Goal: Transaction & Acquisition: Purchase product/service

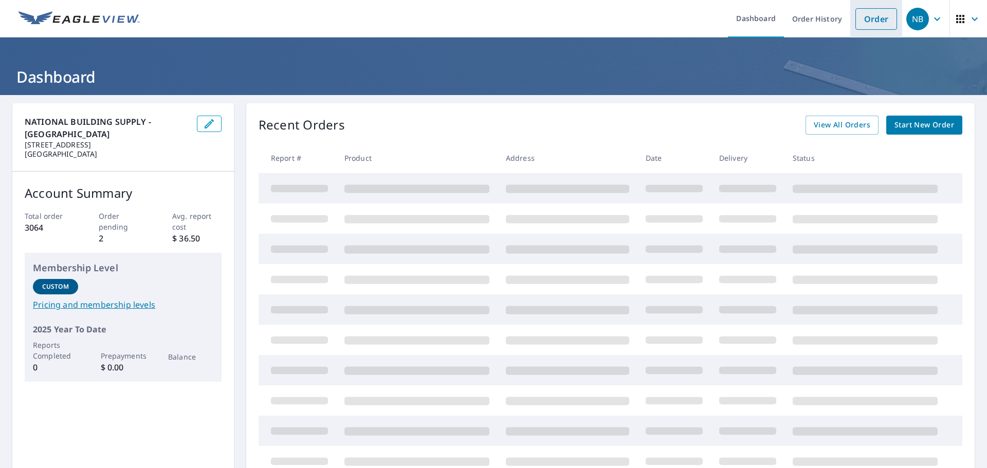
drag, startPoint x: 867, startPoint y: 20, endPoint x: 850, endPoint y: 24, distance: 16.8
click at [867, 20] on link "Order" at bounding box center [876, 19] width 42 height 22
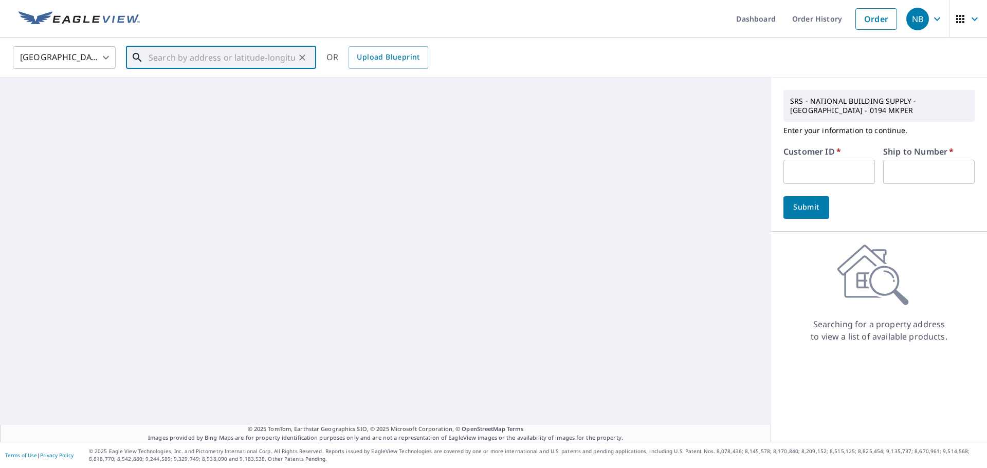
click at [270, 59] on input "text" at bounding box center [222, 57] width 146 height 29
click at [836, 172] on input "text" at bounding box center [828, 172] width 91 height 24
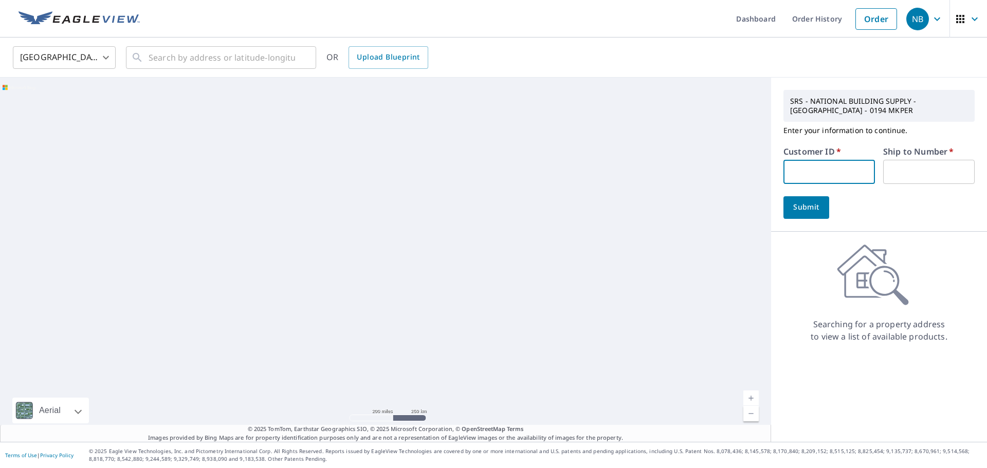
type input "jcc194"
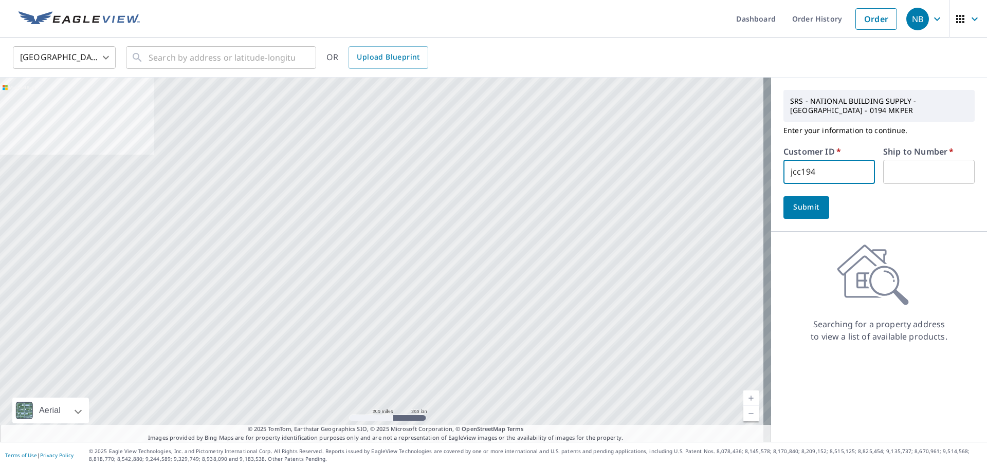
click at [900, 171] on input "text" at bounding box center [928, 172] width 91 height 24
type input "1"
click at [220, 62] on input "text" at bounding box center [222, 57] width 146 height 29
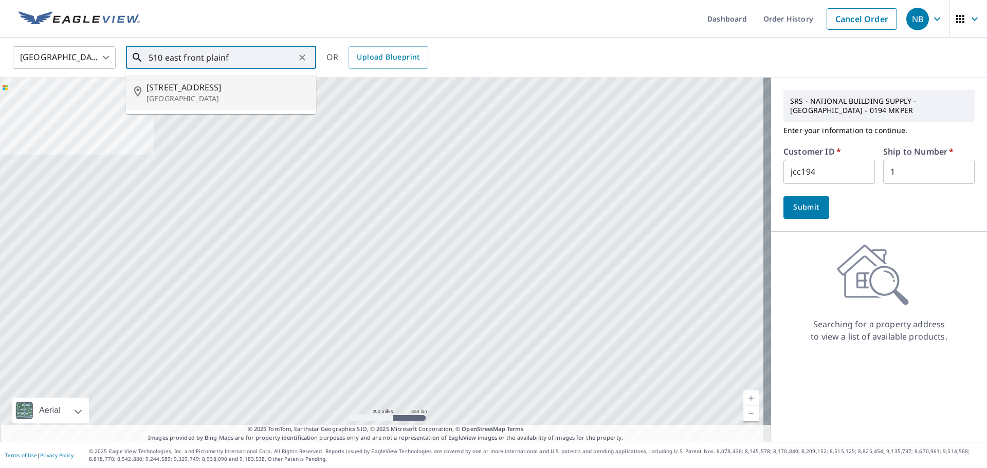
click at [224, 95] on p "[GEOGRAPHIC_DATA]" at bounding box center [226, 99] width 161 height 10
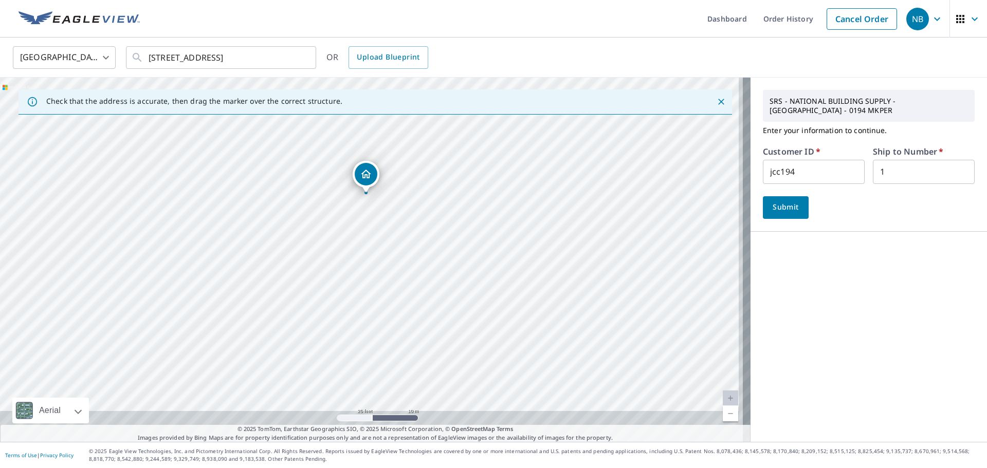
drag, startPoint x: 443, startPoint y: 324, endPoint x: 438, endPoint y: 258, distance: 66.0
click at [438, 258] on div "[STREET_ADDRESS]" at bounding box center [375, 260] width 750 height 364
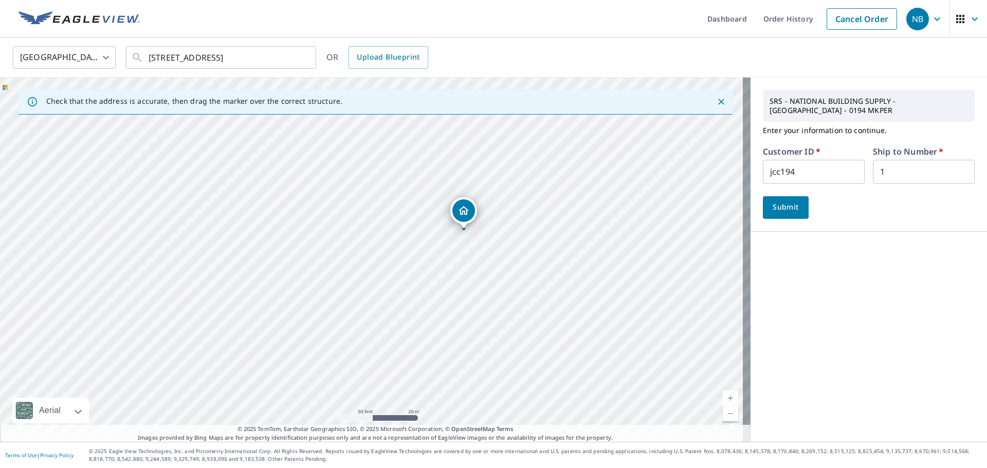
drag, startPoint x: 394, startPoint y: 252, endPoint x: 452, endPoint y: 296, distance: 72.6
click at [452, 296] on div "[STREET_ADDRESS]" at bounding box center [375, 260] width 750 height 364
click at [193, 58] on input "[STREET_ADDRESS]" at bounding box center [222, 57] width 146 height 29
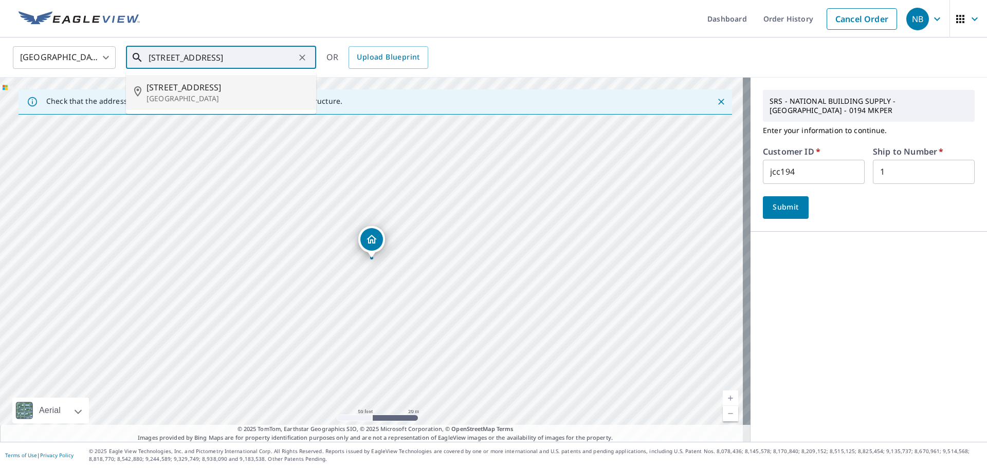
click at [193, 86] on span "[STREET_ADDRESS]" at bounding box center [226, 87] width 161 height 12
type input "[STREET_ADDRESS]"
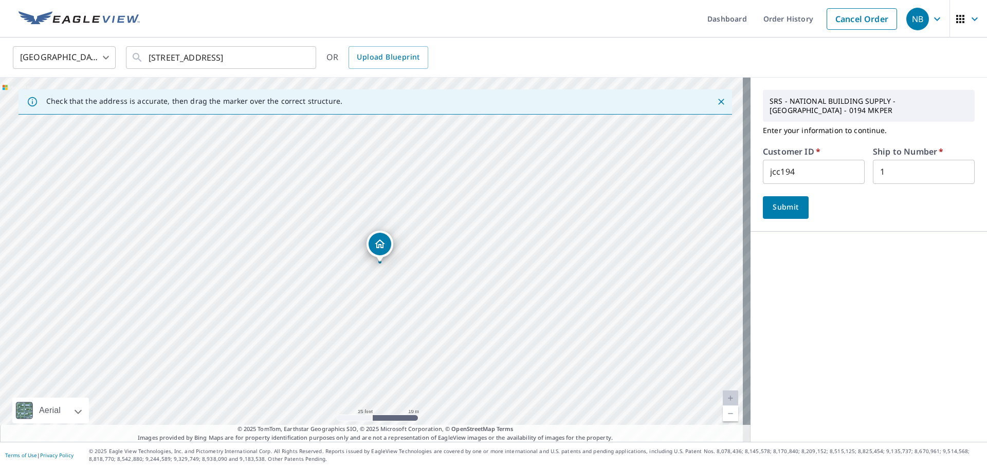
drag, startPoint x: 373, startPoint y: 243, endPoint x: 380, endPoint y: 247, distance: 8.7
click at [785, 207] on span "Submit" at bounding box center [785, 207] width 29 height 13
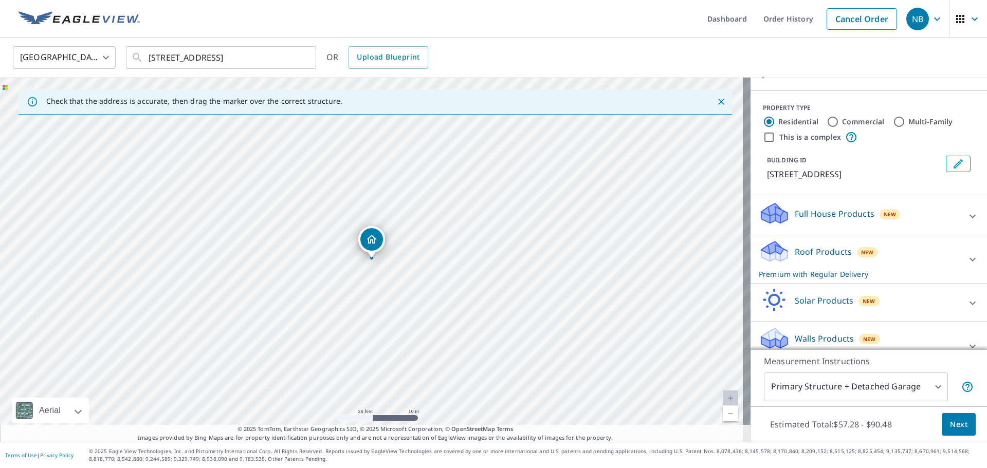
scroll to position [103, 0]
click at [820, 255] on p "Roof Products" at bounding box center [822, 251] width 57 height 12
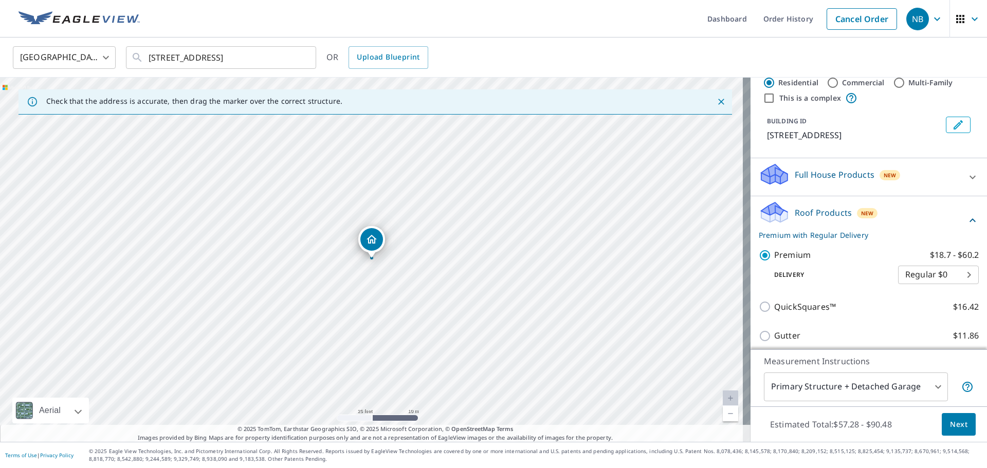
scroll to position [257, 0]
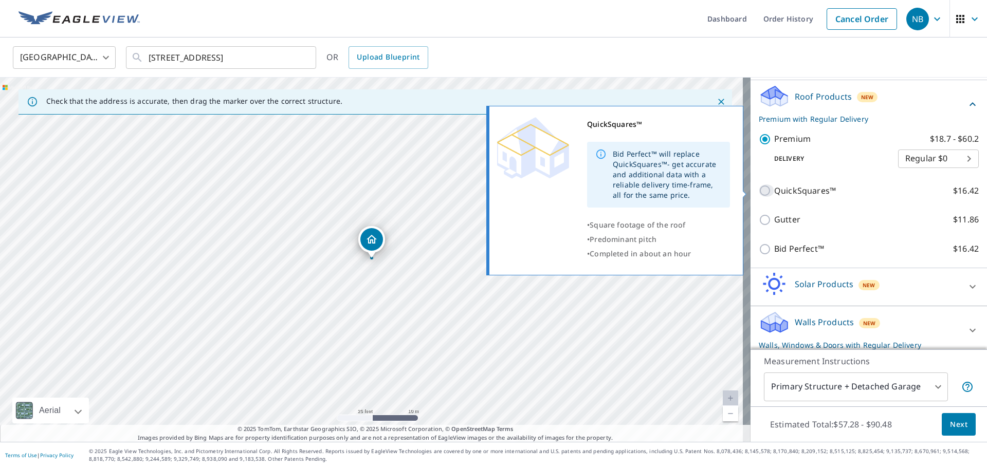
click at [759, 192] on input "QuickSquares™ $16.42" at bounding box center [766, 190] width 15 height 12
checkbox input "true"
checkbox input "false"
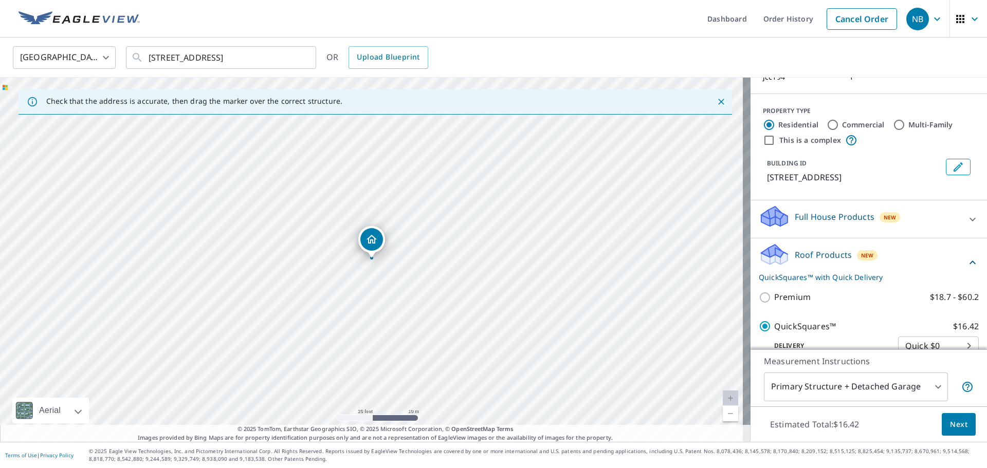
scroll to position [98, 0]
click at [836, 217] on p "Full House Products" at bounding box center [834, 218] width 80 height 12
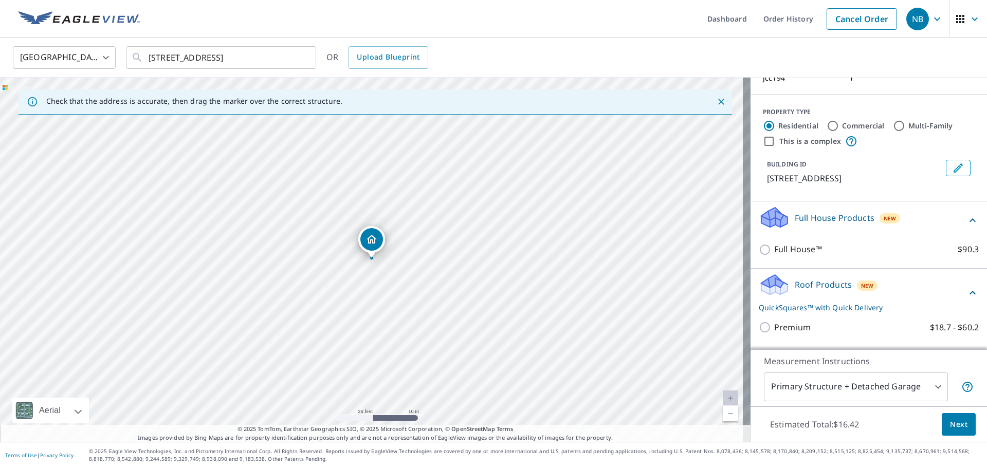
click at [831, 228] on div "Full House Products New" at bounding box center [863, 220] width 208 height 29
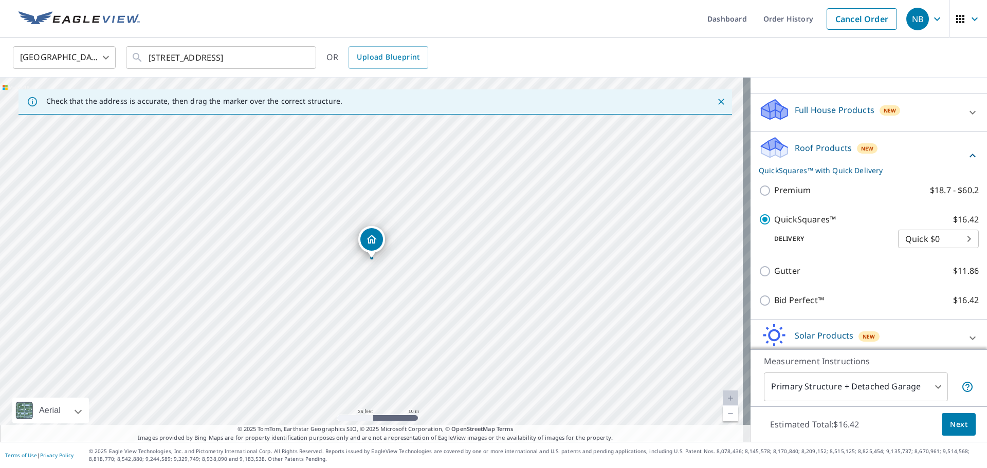
scroll to position [252, 0]
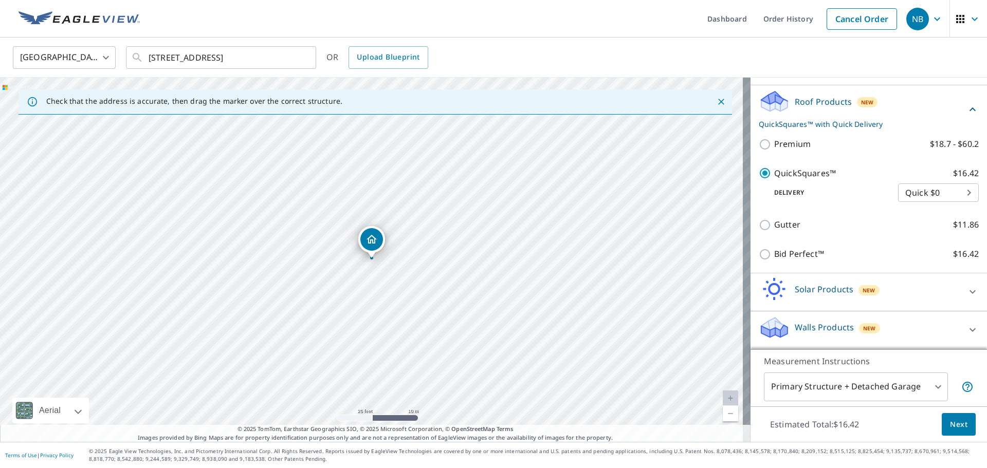
click at [901, 104] on div "Roof Products New QuickSquares™ with Quick Delivery" at bounding box center [863, 109] width 208 height 40
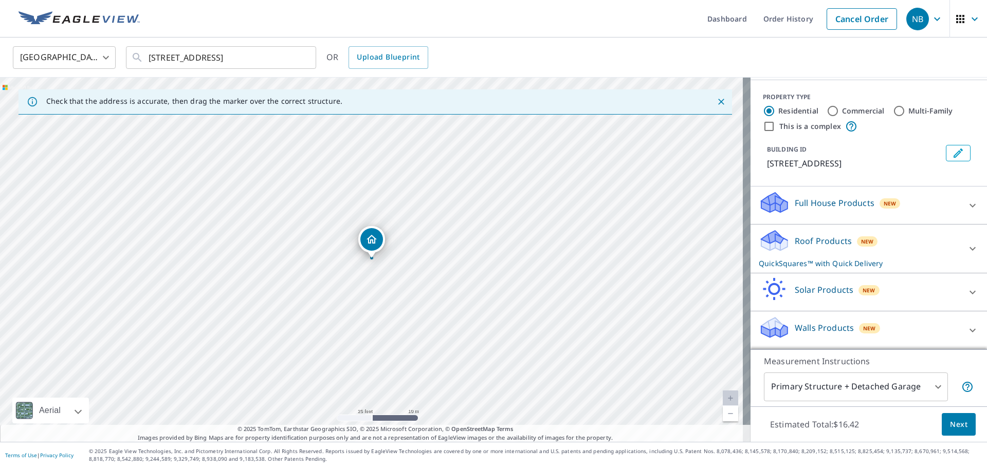
scroll to position [113, 0]
click at [922, 324] on div "Walls Products New" at bounding box center [859, 330] width 201 height 29
click at [922, 324] on div "Walls Products New" at bounding box center [863, 330] width 208 height 29
click at [911, 246] on div "Roof Products New QuickSquares™ with Quick Delivery" at bounding box center [859, 249] width 201 height 40
click at [918, 204] on div "Full House Products New" at bounding box center [859, 205] width 201 height 29
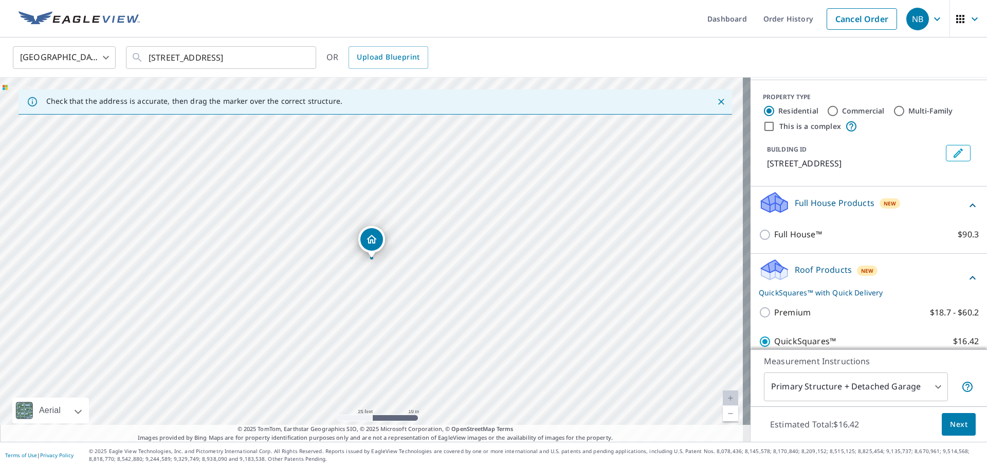
click at [918, 204] on div "Full House Products New" at bounding box center [863, 205] width 208 height 29
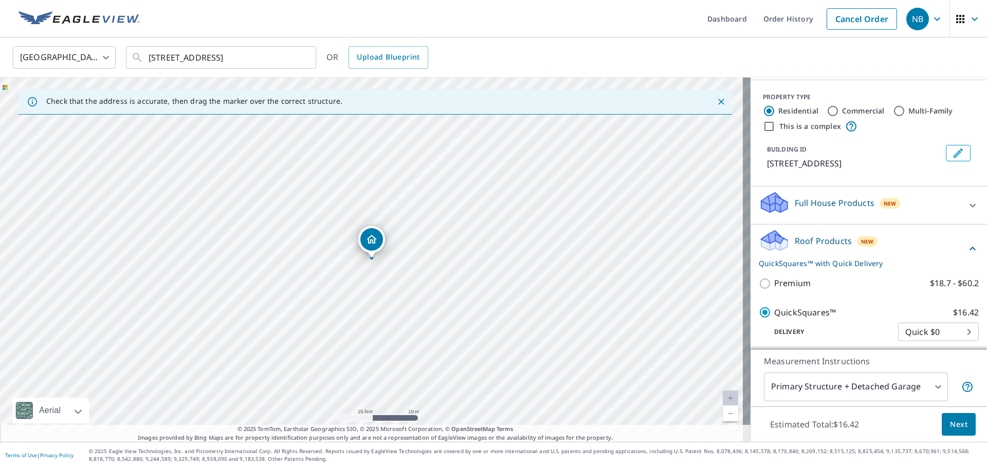
click at [912, 257] on div "Roof Products New QuickSquares™ with Quick Delivery" at bounding box center [863, 249] width 208 height 40
click at [916, 294] on div "Solar Products New" at bounding box center [859, 292] width 201 height 29
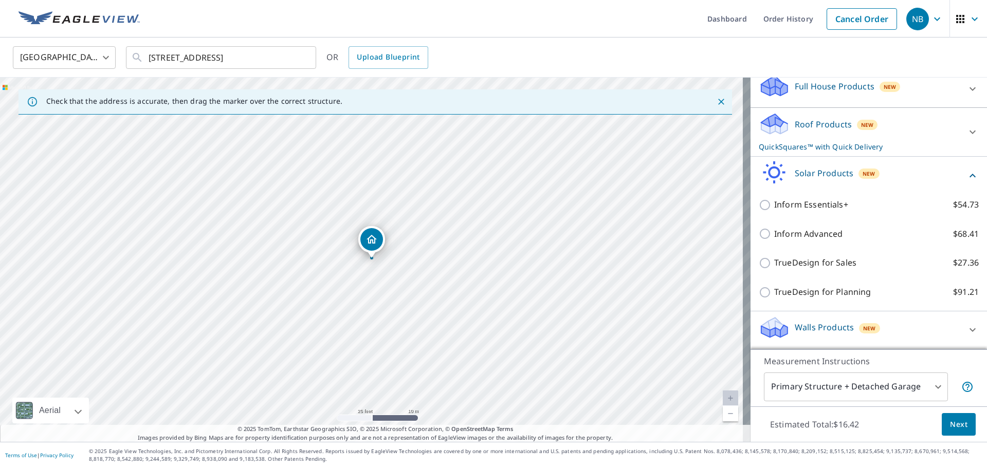
click at [914, 178] on div "Solar Products New" at bounding box center [863, 175] width 208 height 29
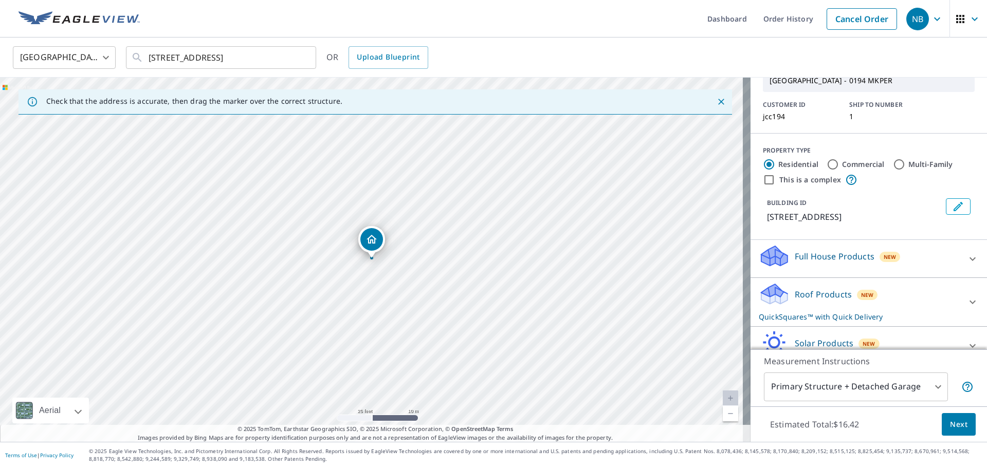
scroll to position [0, 0]
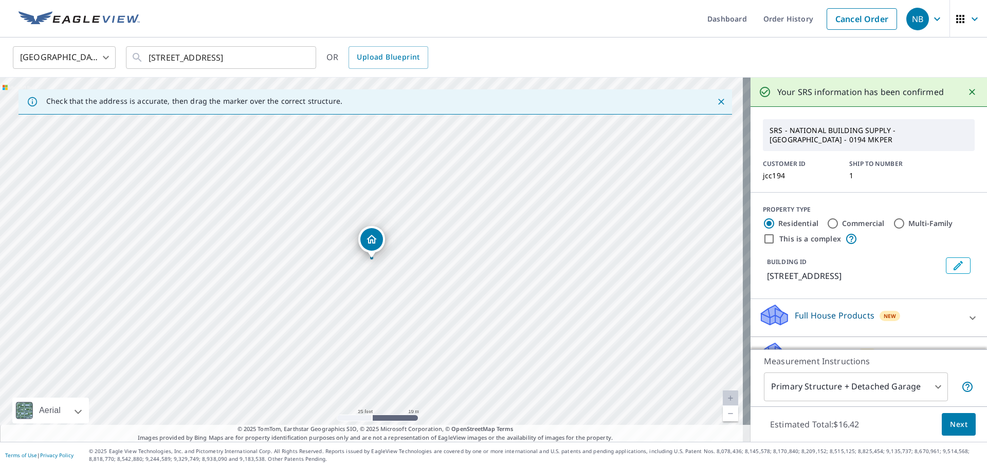
click at [954, 432] on button "Next" at bounding box center [958, 424] width 34 height 23
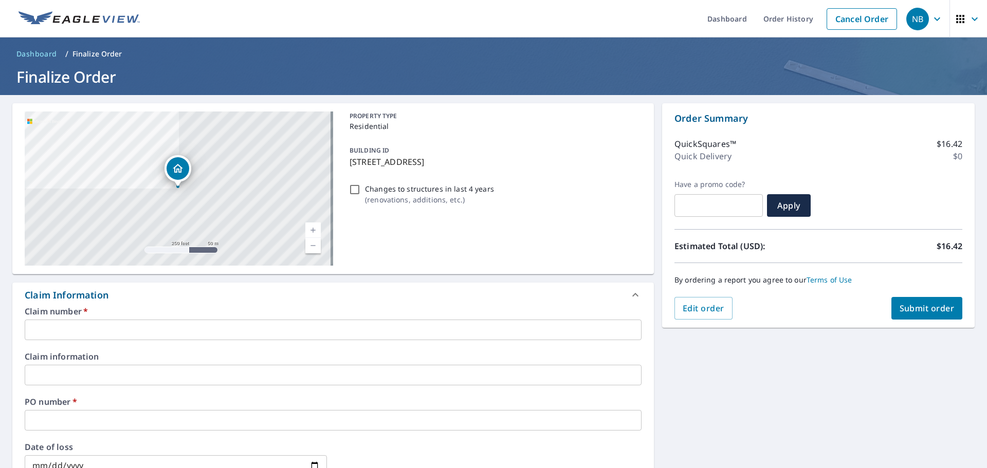
click at [195, 327] on input "text" at bounding box center [333, 330] width 617 height 21
drag, startPoint x: 347, startPoint y: 160, endPoint x: 476, endPoint y: 164, distance: 128.6
click at [476, 164] on p "[STREET_ADDRESS]" at bounding box center [493, 162] width 288 height 12
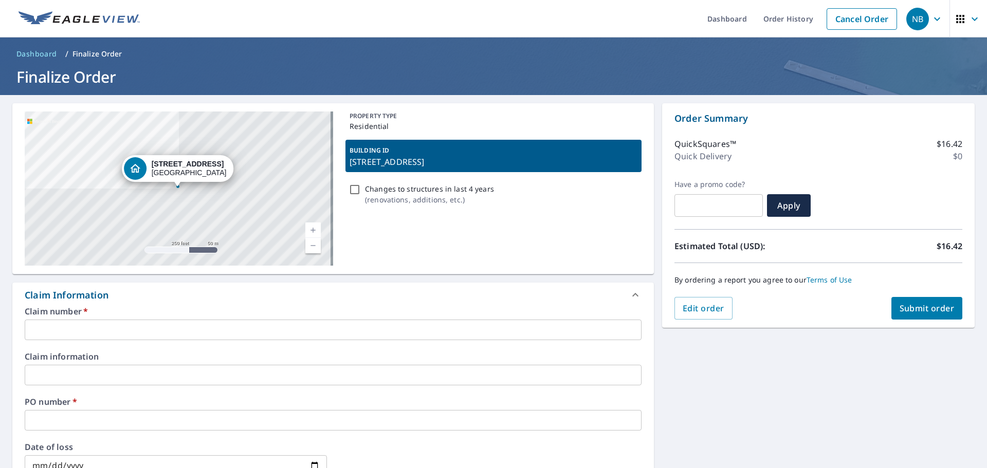
copy p "[STREET_ADDRESS]"
click at [181, 201] on div "[STREET_ADDRESS]" at bounding box center [179, 189] width 308 height 154
checkbox input "true"
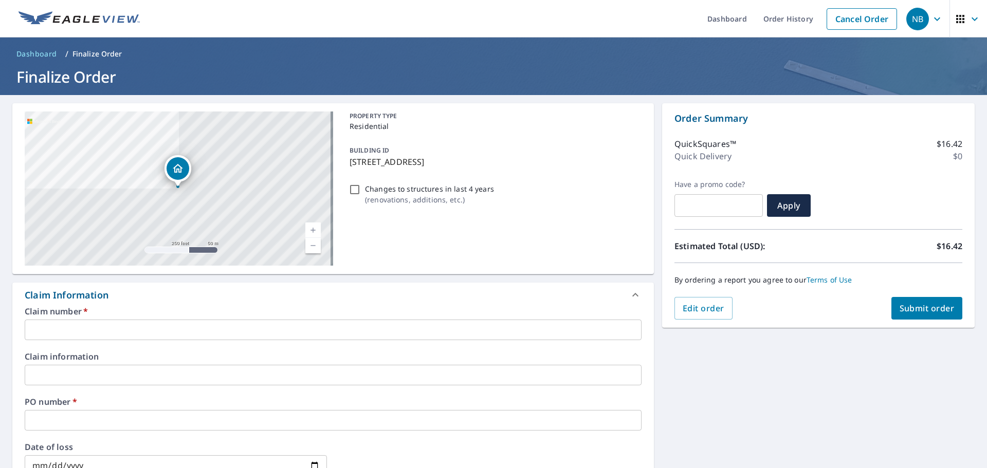
click at [312, 229] on link "Current Level 17, Zoom In" at bounding box center [312, 230] width 15 height 15
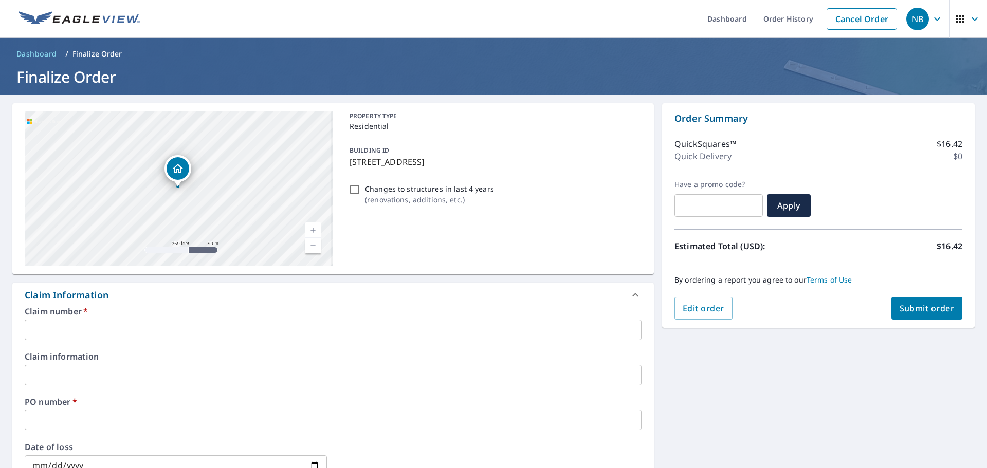
click at [312, 229] on link "Current Level 17, Zoom In" at bounding box center [312, 230] width 15 height 15
click at [309, 248] on link "Current Level 20, Zoom Out" at bounding box center [312, 245] width 15 height 15
click at [309, 248] on link "Current Level 19, Zoom Out" at bounding box center [312, 245] width 15 height 15
drag, startPoint x: 164, startPoint y: 210, endPoint x: 173, endPoint y: 209, distance: 9.3
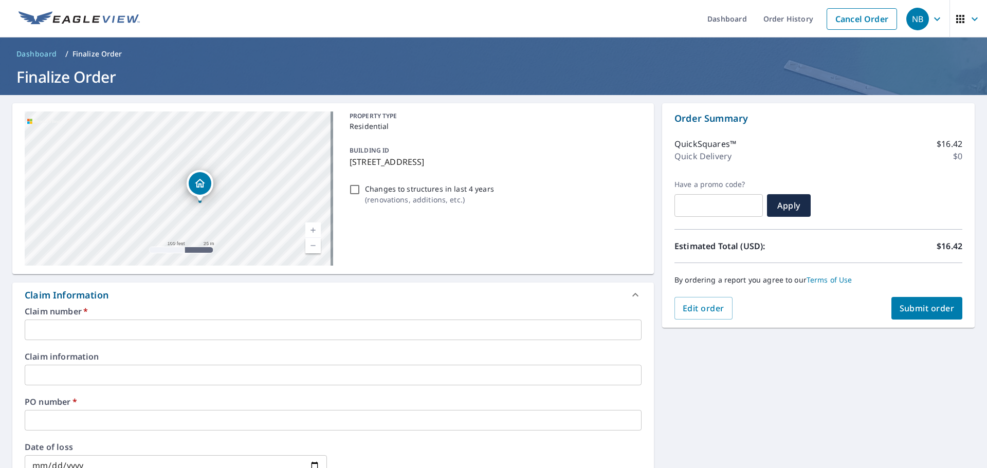
click at [173, 210] on div "[STREET_ADDRESS]" at bounding box center [179, 189] width 308 height 154
drag, startPoint x: 184, startPoint y: 172, endPoint x: 182, endPoint y: 198, distance: 26.3
click at [186, 199] on div "[STREET_ADDRESS]" at bounding box center [179, 189] width 308 height 154
drag, startPoint x: 230, startPoint y: 187, endPoint x: 207, endPoint y: 139, distance: 53.1
click at [207, 137] on div "[STREET_ADDRESS]" at bounding box center [179, 189] width 308 height 154
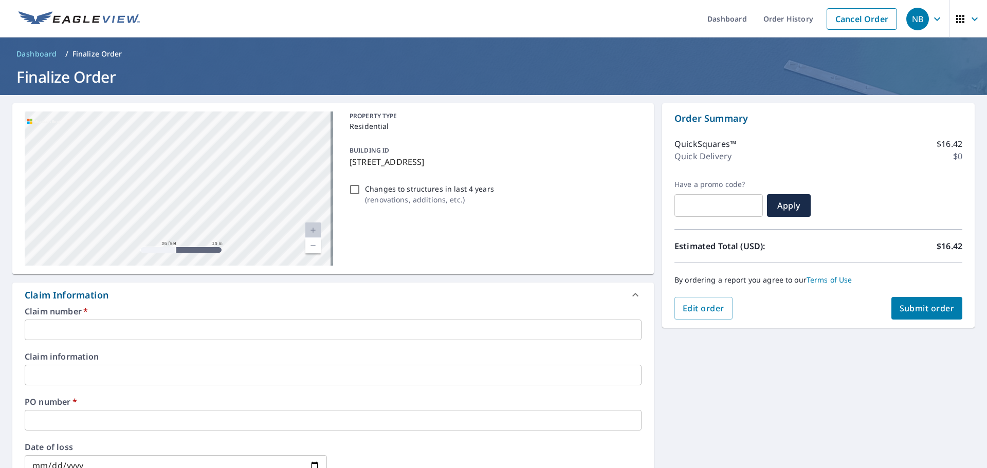
drag, startPoint x: 243, startPoint y: 239, endPoint x: 237, endPoint y: 150, distance: 89.1
click at [237, 150] on div "[STREET_ADDRESS]" at bounding box center [179, 189] width 308 height 154
drag, startPoint x: 234, startPoint y: 144, endPoint x: 244, endPoint y: 190, distance: 46.9
click at [244, 190] on div "[STREET_ADDRESS]" at bounding box center [179, 189] width 308 height 154
copy p "[STREET_ADDRESS]"
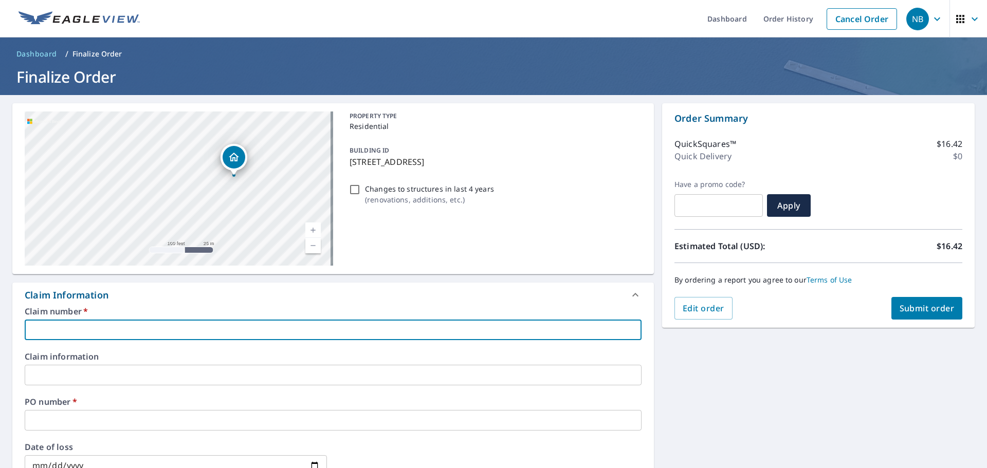
click at [178, 330] on input "text" at bounding box center [333, 330] width 617 height 21
paste input "[STREET_ADDRESS]"
type input "[STREET_ADDRESS]"
checkbox input "true"
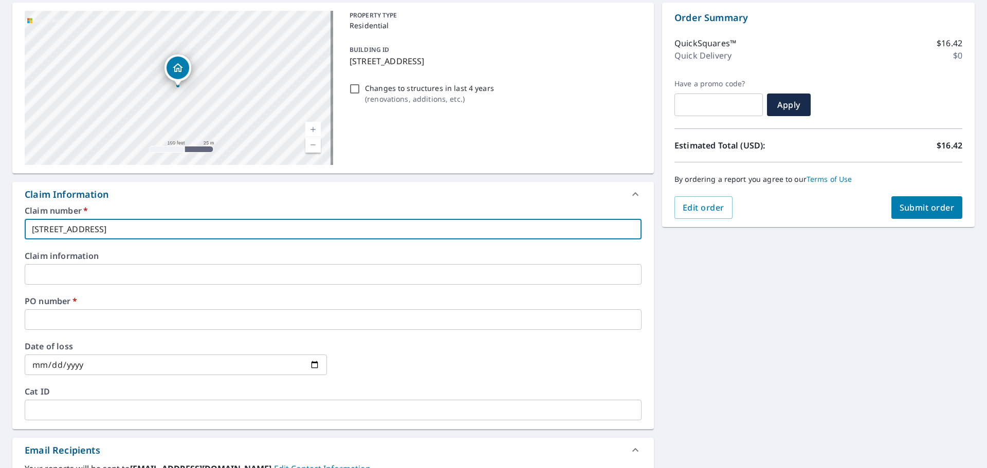
scroll to position [103, 0]
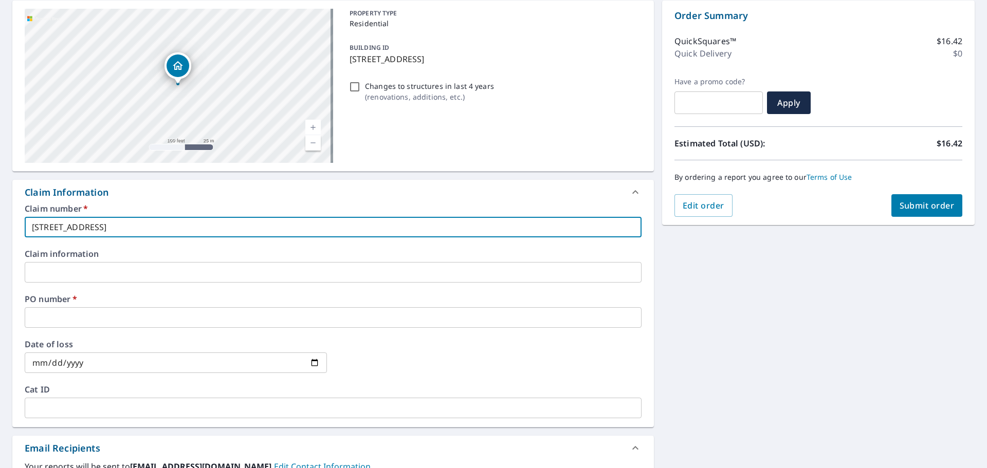
type input "[STREET_ADDRESS]"
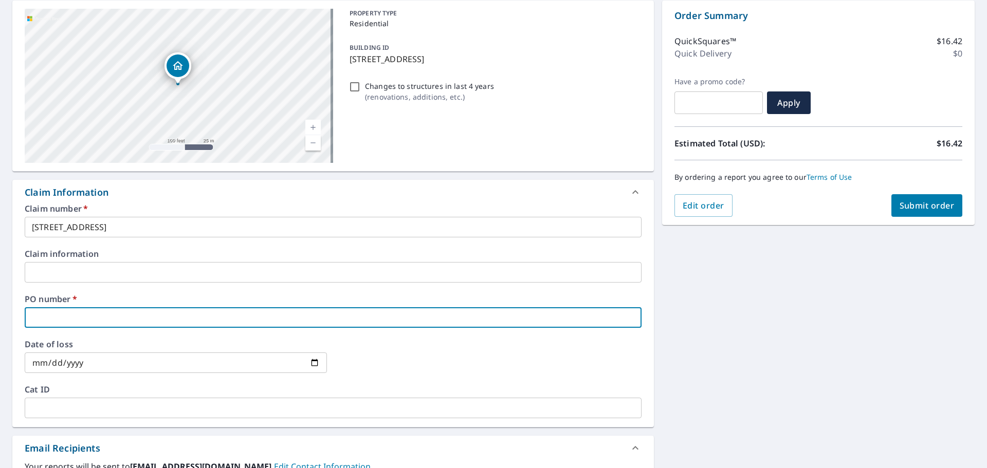
click at [127, 319] on input "text" at bounding box center [333, 317] width 617 height 21
paste input "[STREET_ADDRESS]"
type input "[STREET_ADDRESS]"
checkbox input "true"
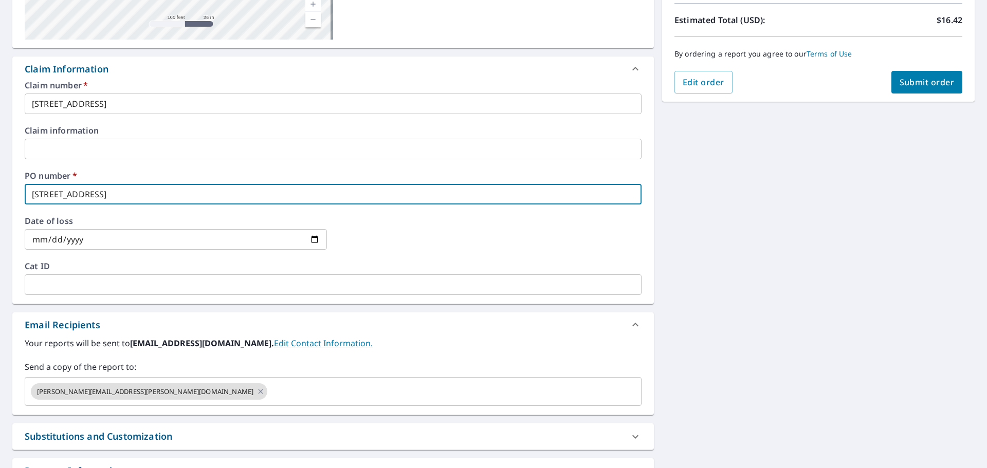
scroll to position [60, 0]
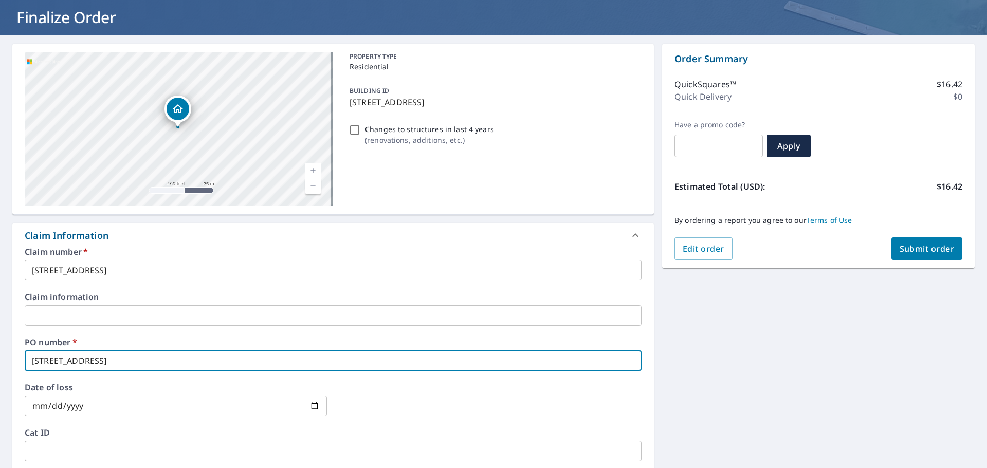
type input "[STREET_ADDRESS]"
click at [913, 248] on span "Submit order" at bounding box center [926, 248] width 55 height 11
checkbox input "true"
